Goal: Submit feedback/report problem

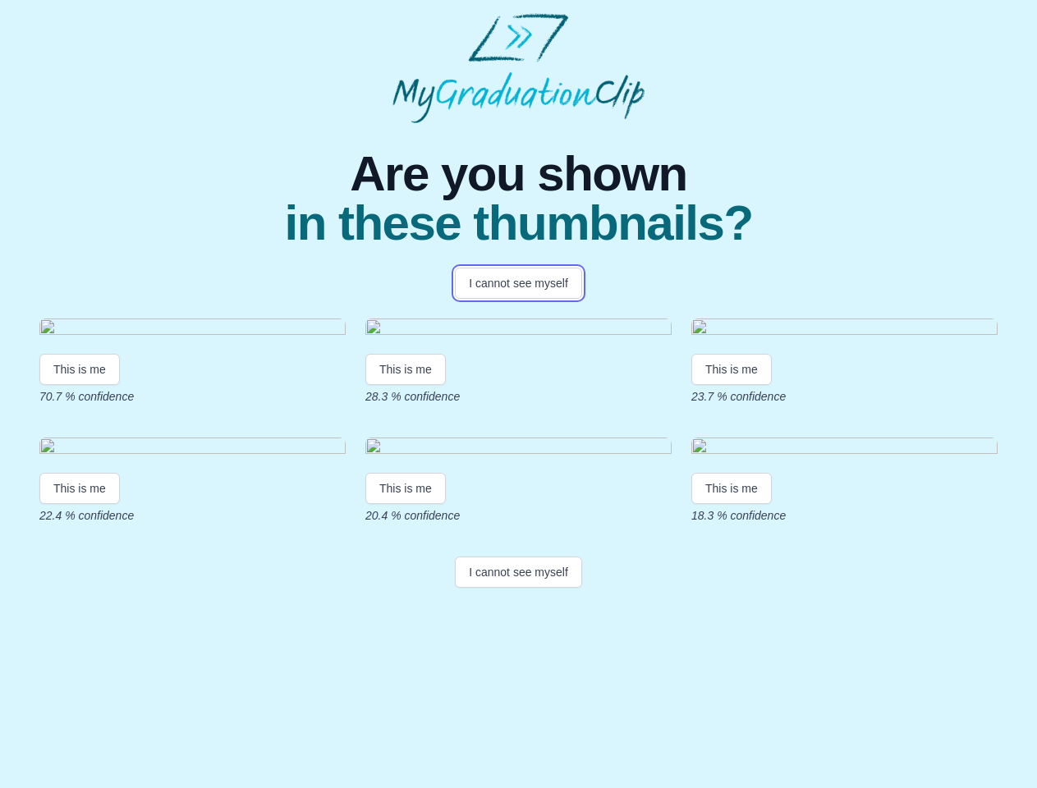
click at [518, 283] on button "I cannot see myself" at bounding box center [518, 283] width 127 height 31
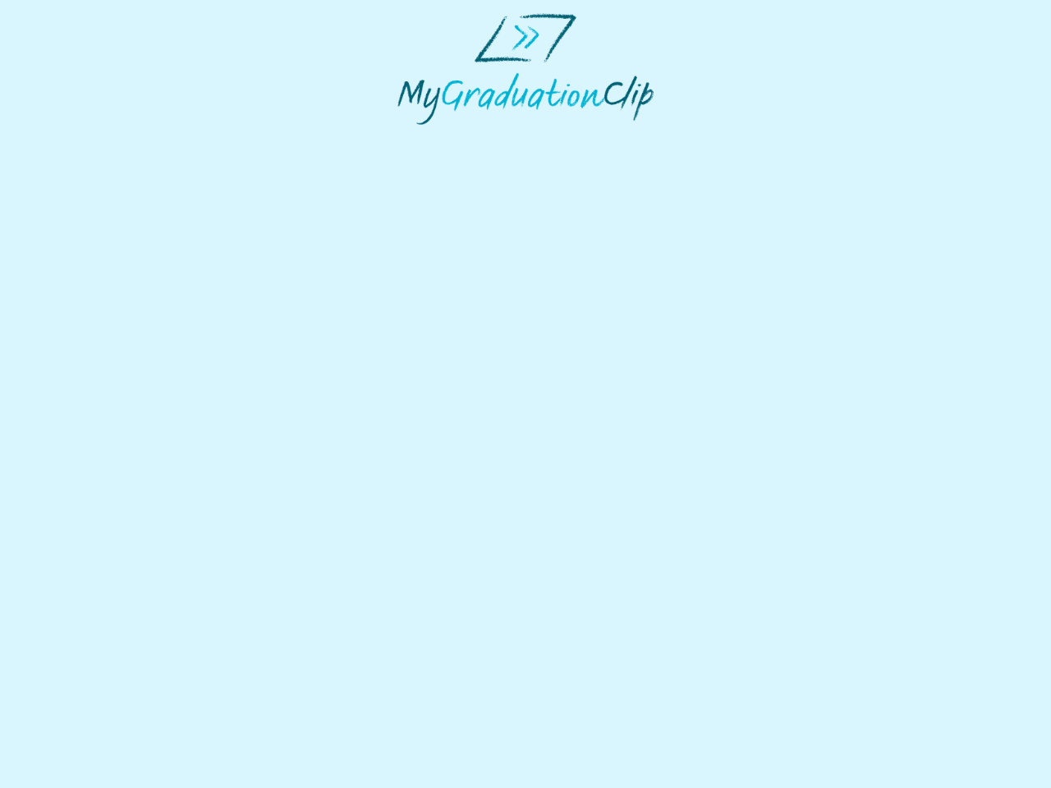
click at [80, 138] on html at bounding box center [525, 69] width 1051 height 138
click at [408, 138] on html at bounding box center [525, 69] width 1051 height 138
click at [735, 138] on html at bounding box center [525, 69] width 1051 height 138
click at [80, 138] on html at bounding box center [525, 69] width 1051 height 138
click at [408, 138] on html at bounding box center [525, 69] width 1051 height 138
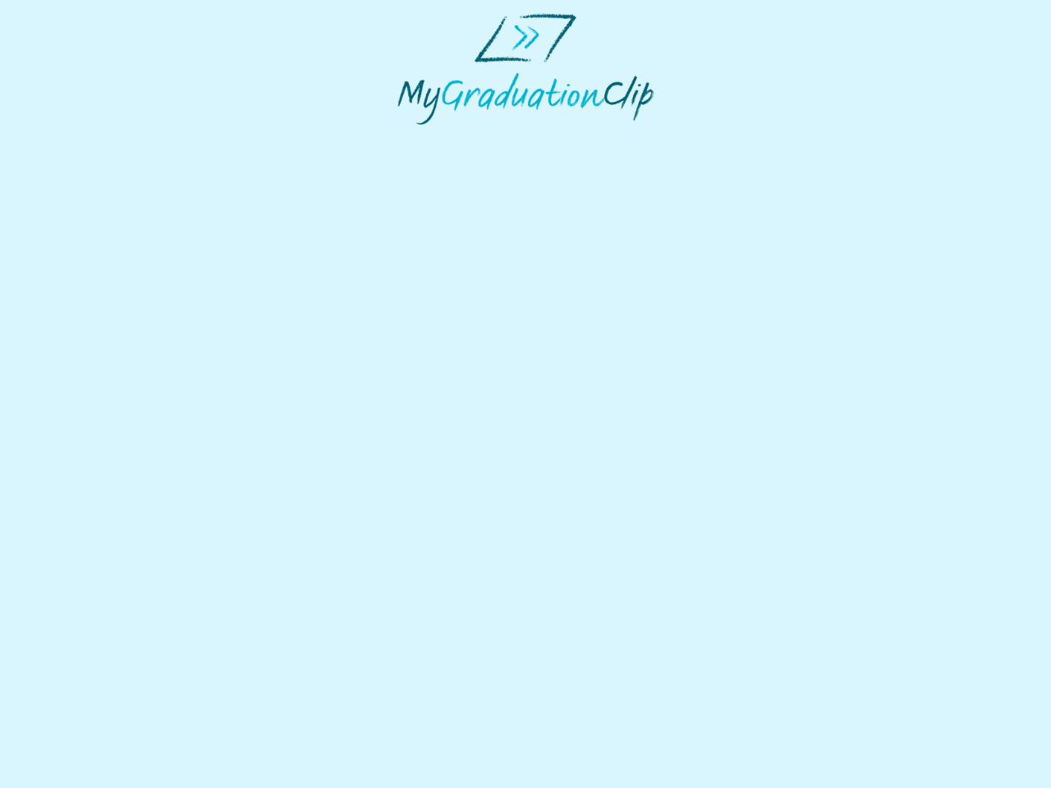
click at [735, 138] on html at bounding box center [525, 69] width 1051 height 138
